Goal: Use online tool/utility: Utilize a website feature to perform a specific function

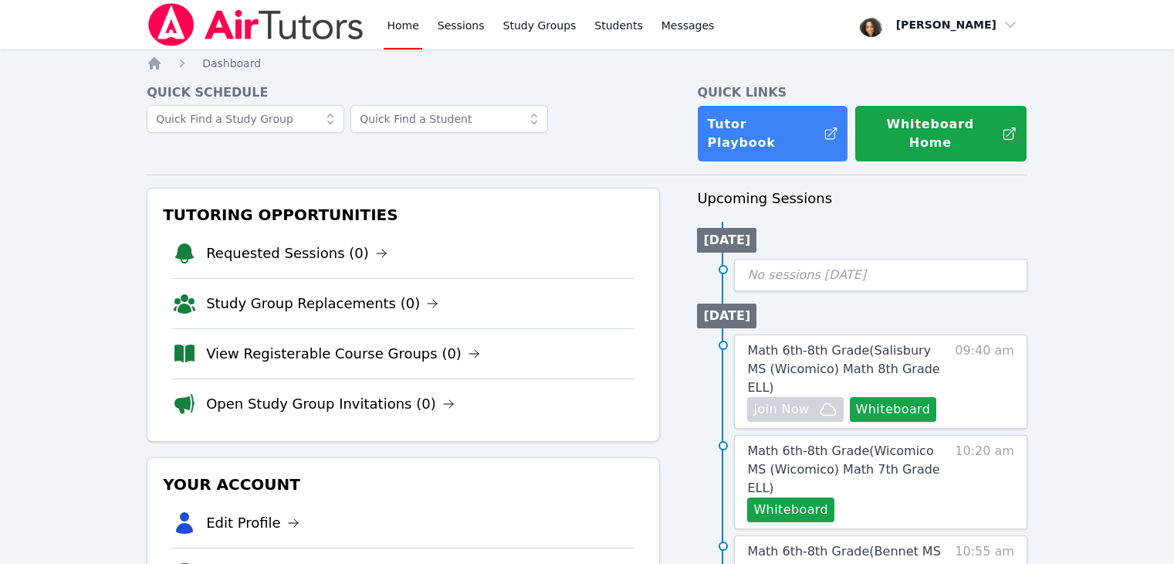
scroll to position [265, 0]
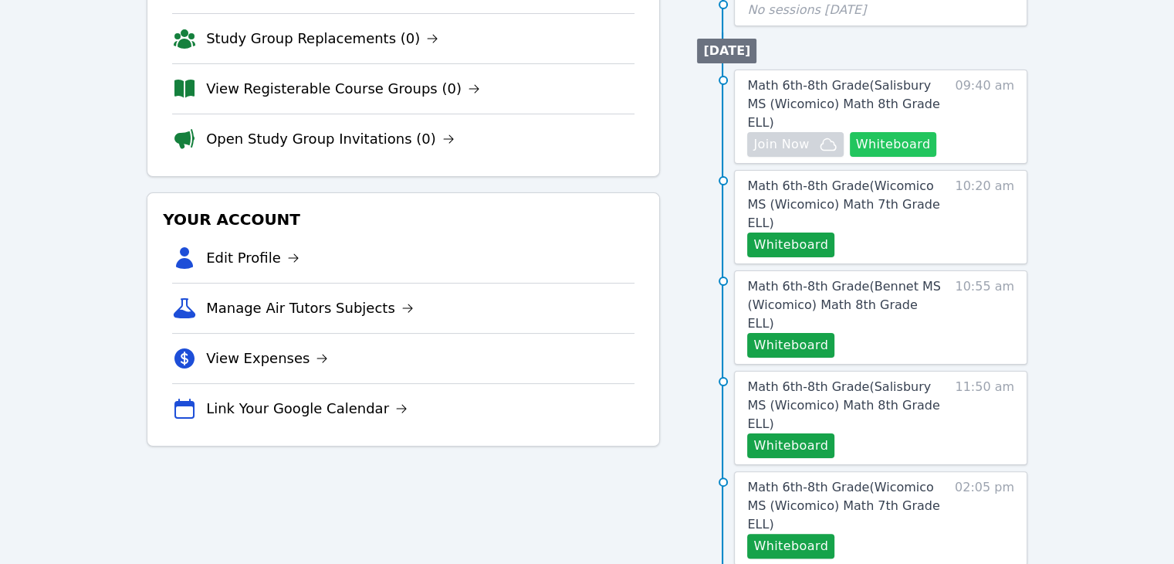
click at [886, 132] on button "Whiteboard" at bounding box center [893, 144] width 87 height 25
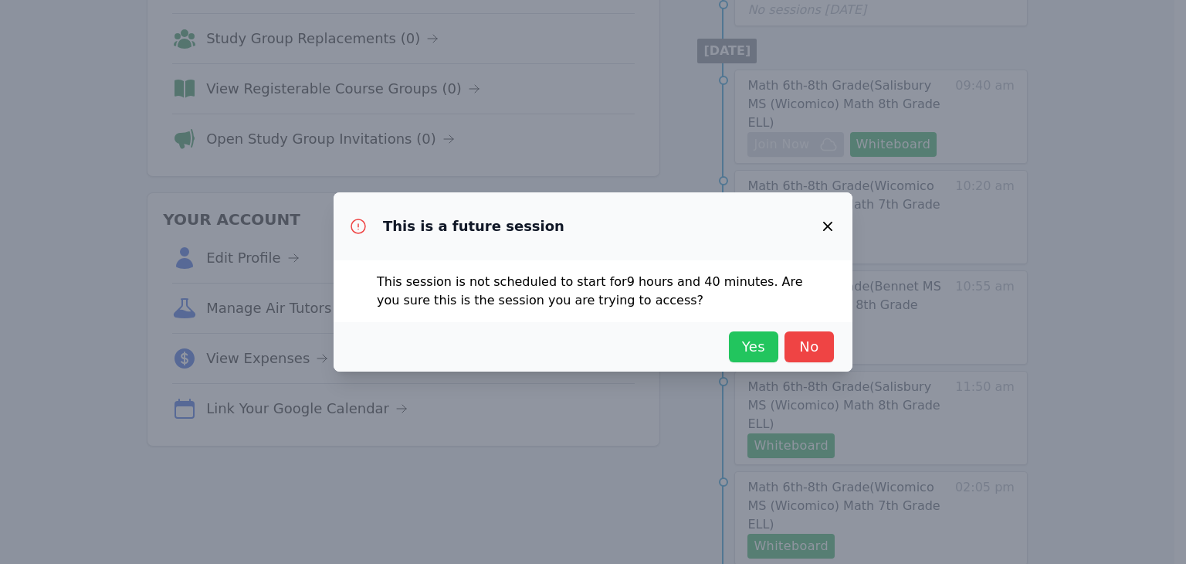
click at [744, 341] on span "Yes" at bounding box center [754, 347] width 34 height 22
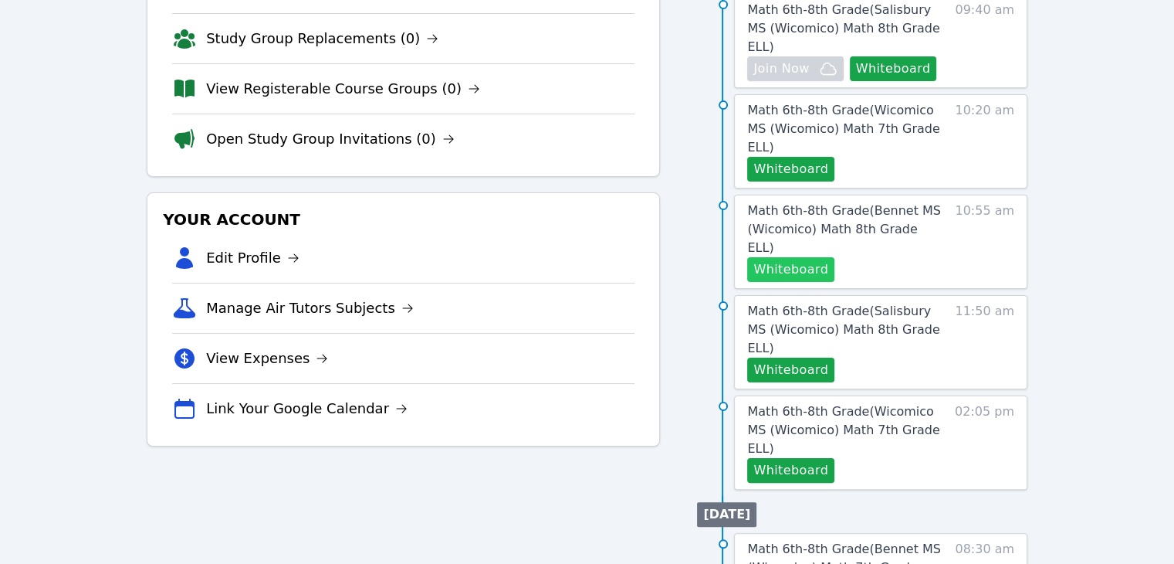
click at [796, 257] on button "Whiteboard" at bounding box center [790, 269] width 87 height 25
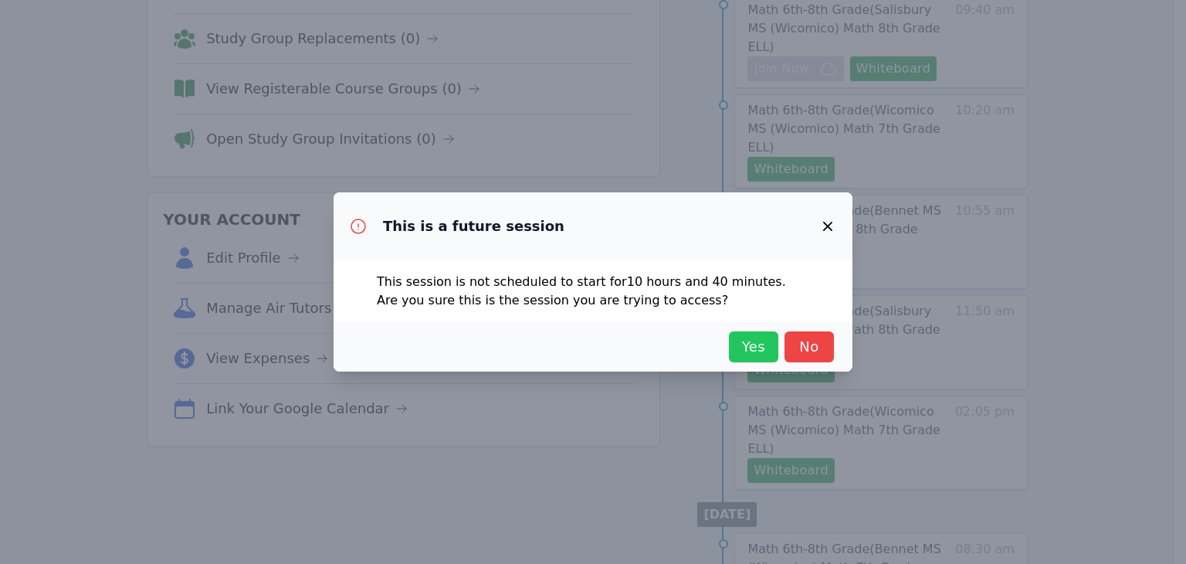
click at [747, 334] on button "Yes" at bounding box center [753, 346] width 49 height 31
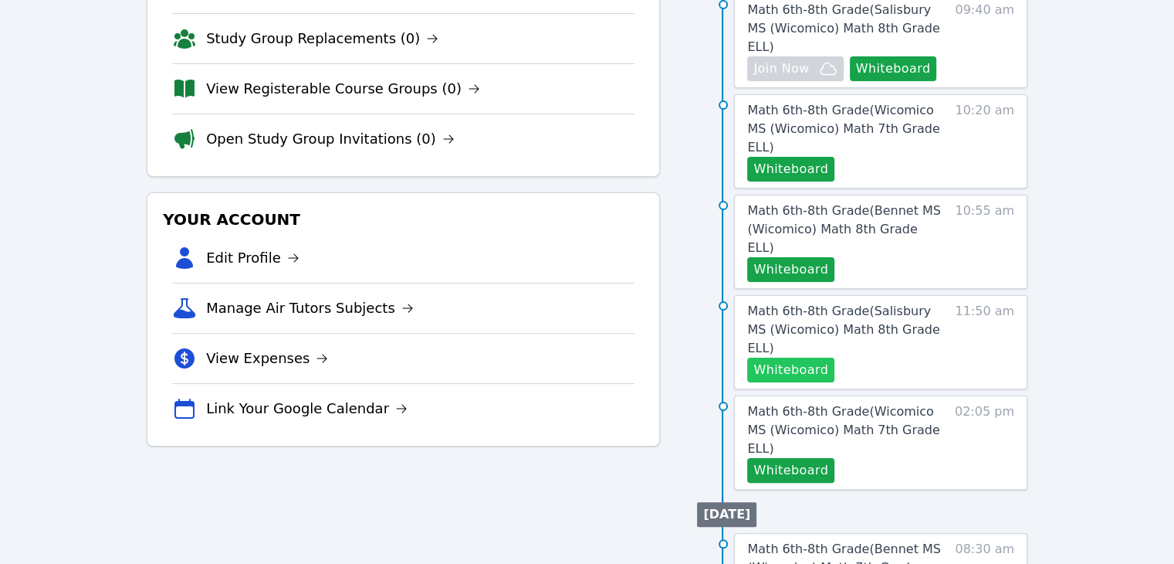
click at [812, 358] on button "Whiteboard" at bounding box center [790, 370] width 87 height 25
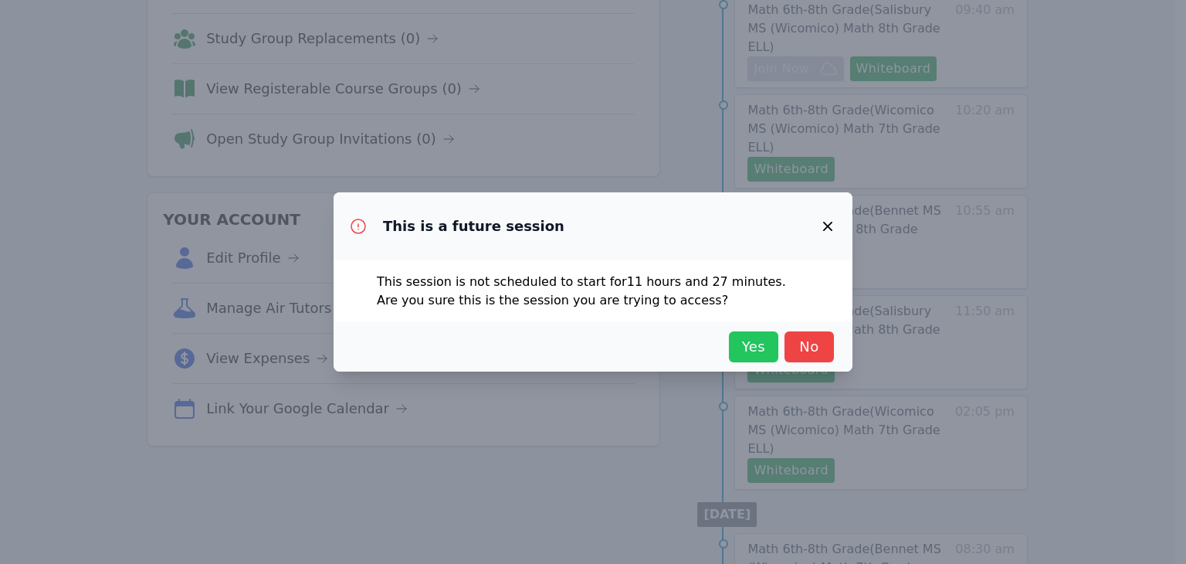
click at [742, 344] on span "Yes" at bounding box center [754, 347] width 34 height 22
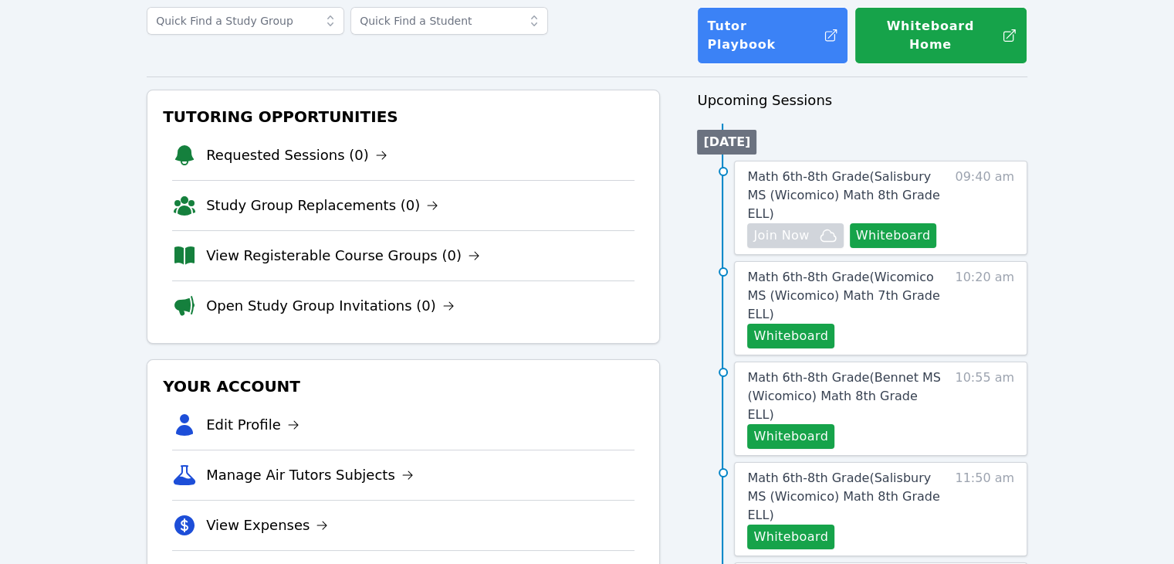
scroll to position [0, 0]
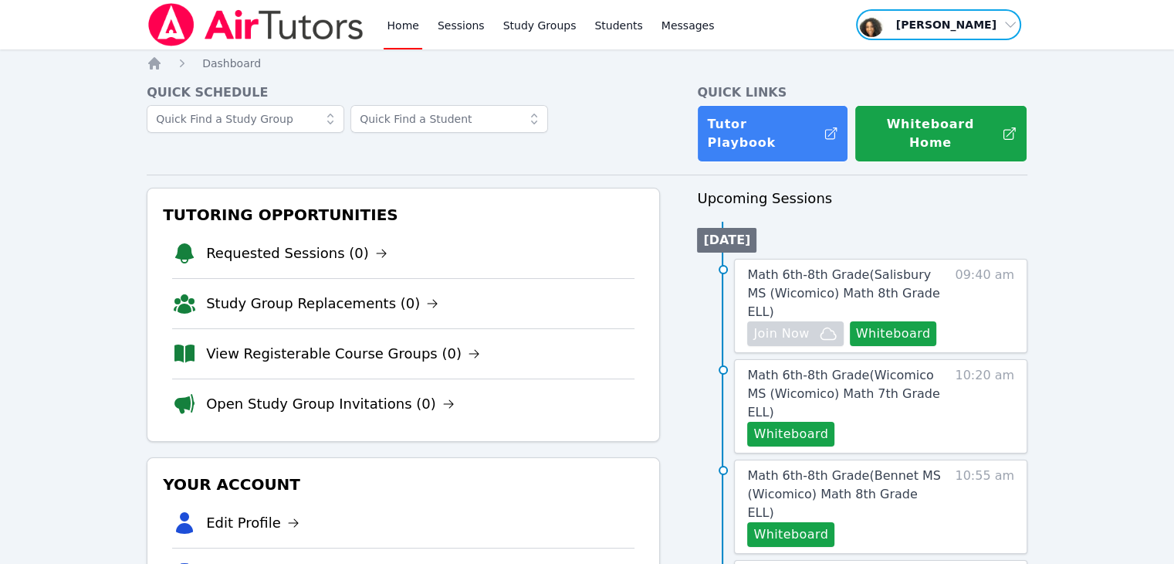
click at [933, 22] on span "button" at bounding box center [939, 25] width 168 height 34
click at [915, 84] on button "Logout" at bounding box center [944, 88] width 148 height 28
